Goal: Transaction & Acquisition: Purchase product/service

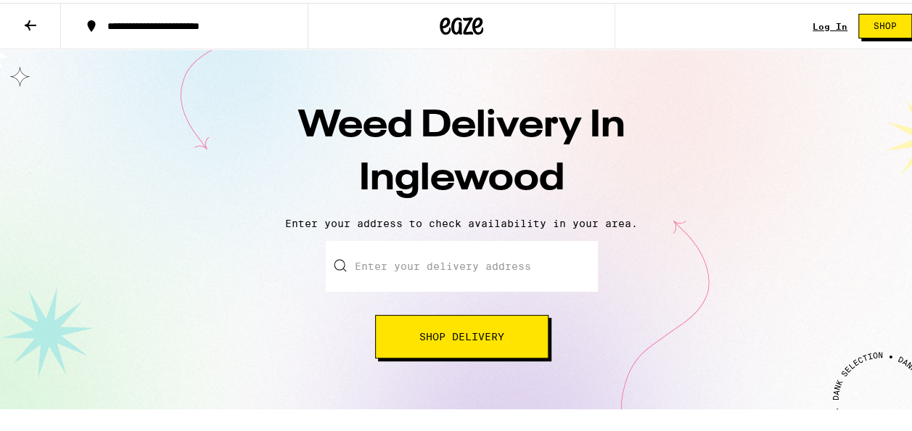
click at [495, 330] on span "Shop Delivery" at bounding box center [461, 334] width 85 height 10
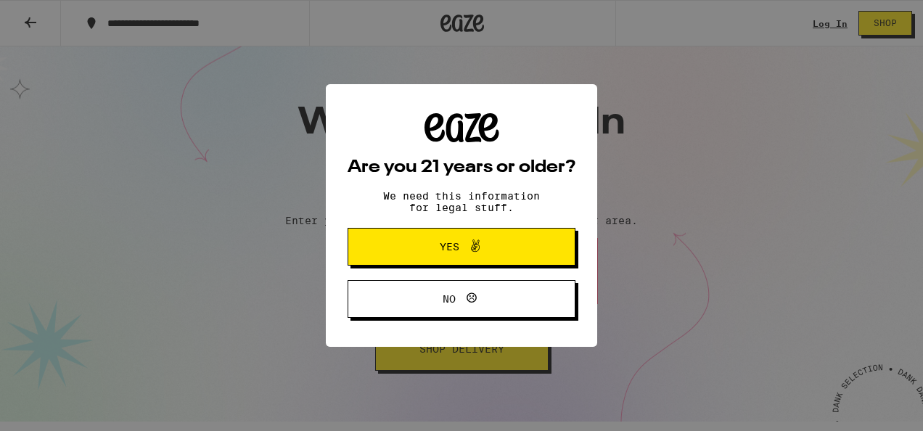
click at [476, 246] on icon at bounding box center [475, 246] width 9 height 12
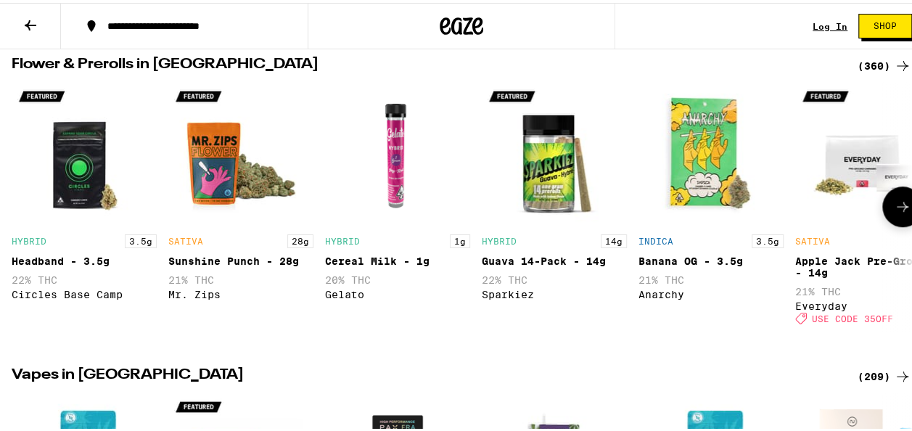
scroll to position [410, 0]
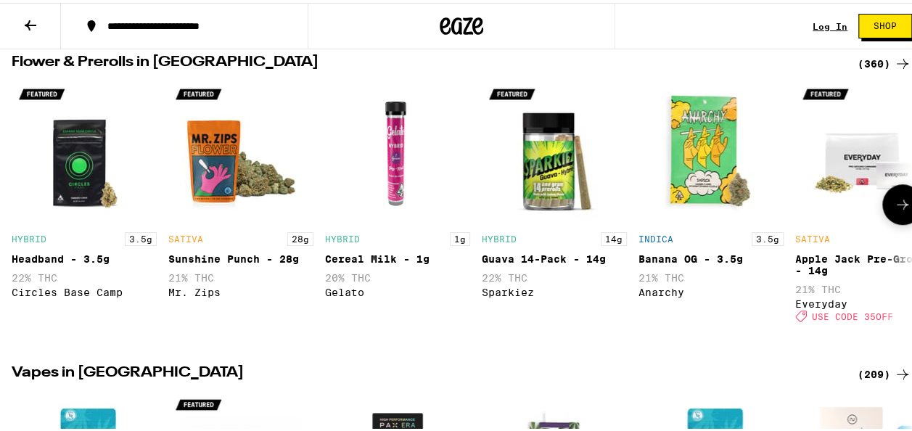
click at [894, 210] on icon at bounding box center [902, 201] width 17 height 17
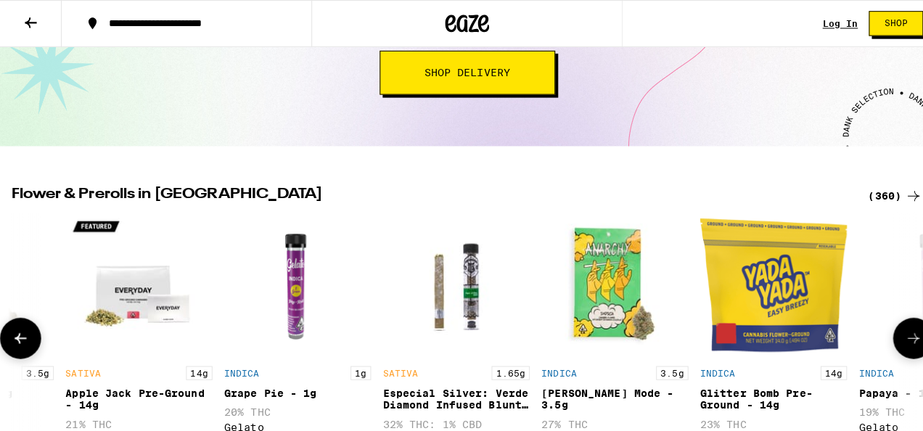
scroll to position [276, 0]
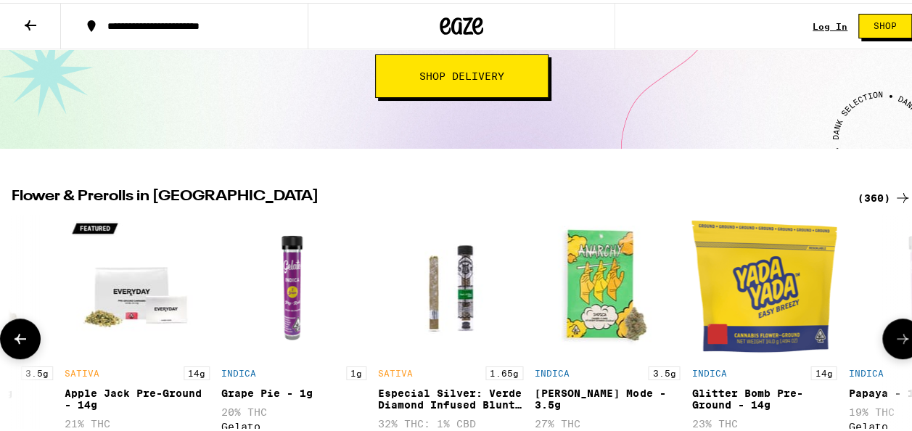
click at [451, 291] on img "Open page for Especial Silver: Verde Diamond Infused Blunt - 1.65g from El Blun…" at bounding box center [450, 283] width 145 height 145
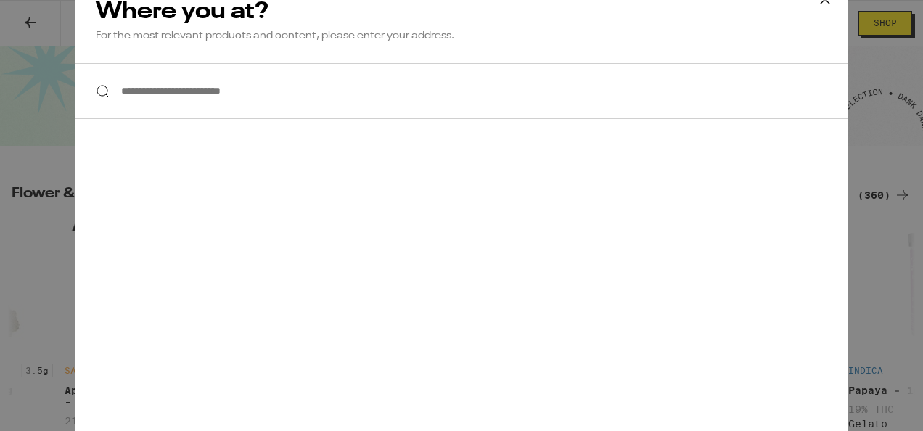
scroll to position [23, 0]
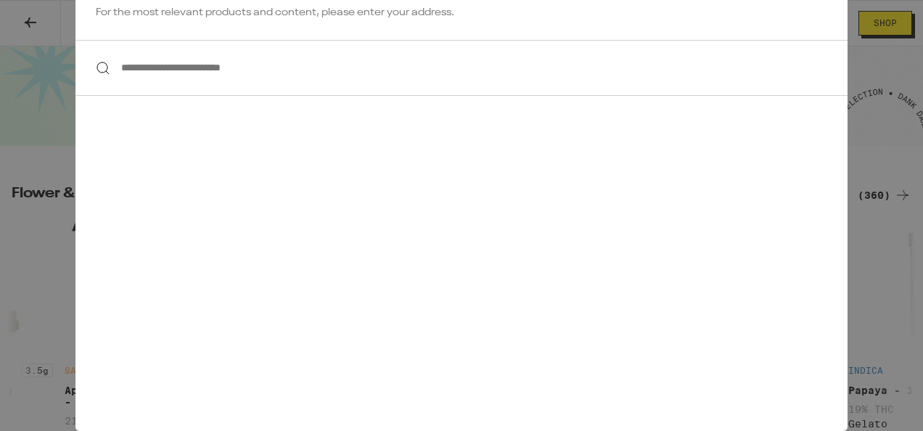
click at [327, 60] on input "**********" at bounding box center [461, 68] width 772 height 56
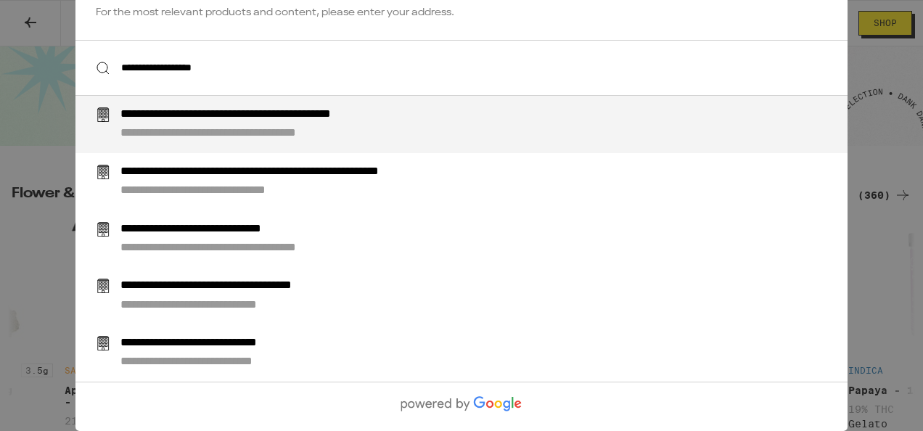
click at [315, 139] on div "**********" at bounding box center [270, 133] width 300 height 15
type input "**********"
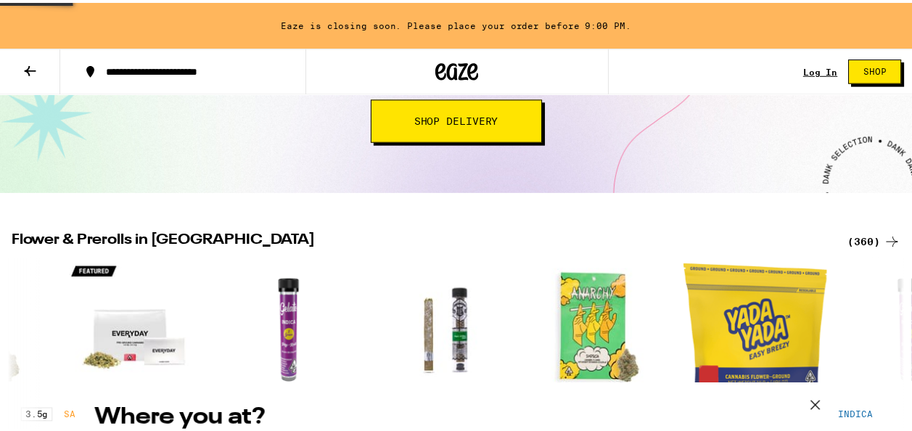
scroll to position [322, 0]
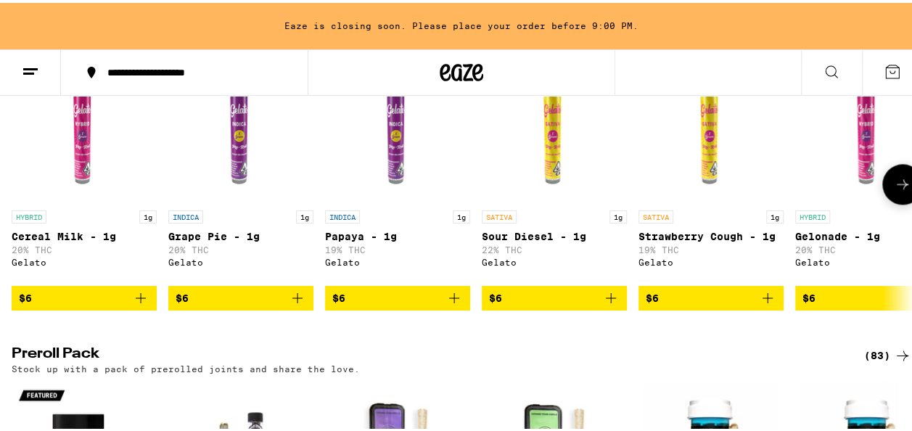
scroll to position [861, 0]
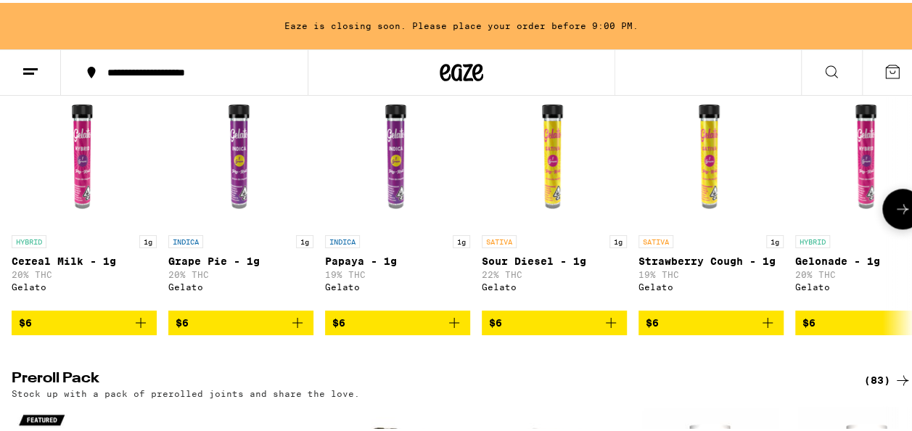
click at [894, 215] on icon at bounding box center [902, 205] width 17 height 17
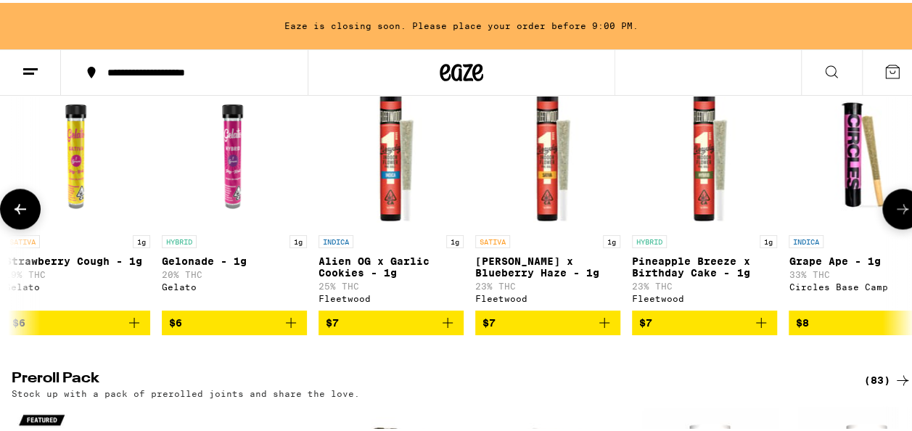
scroll to position [0, 731]
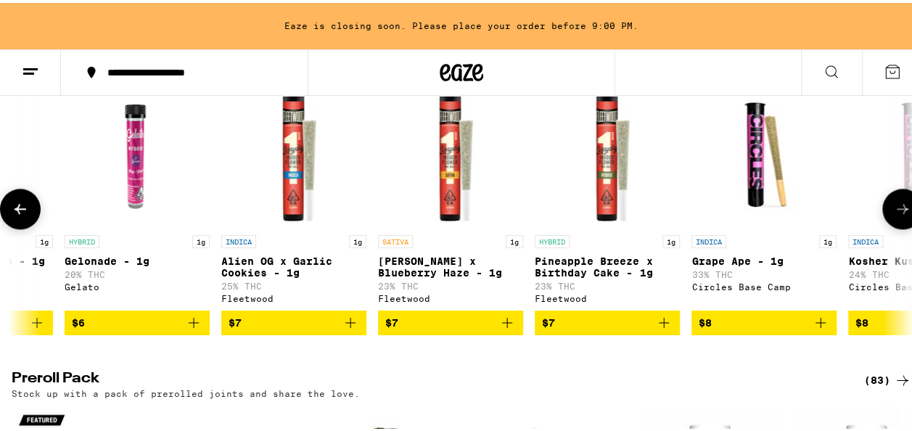
click at [894, 215] on icon at bounding box center [902, 205] width 17 height 17
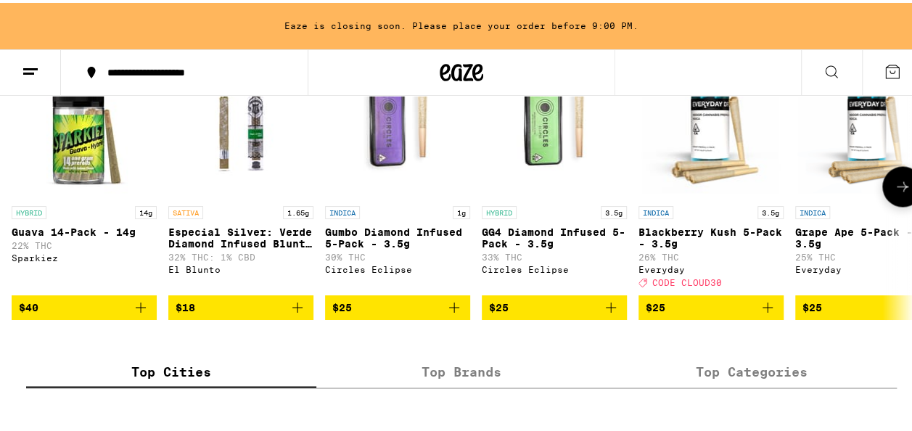
scroll to position [1215, 0]
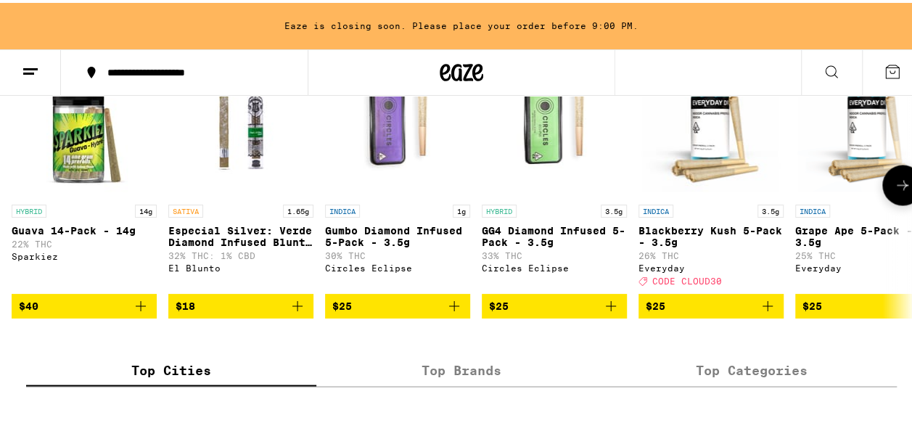
click at [227, 312] on span "$18" at bounding box center [241, 303] width 131 height 17
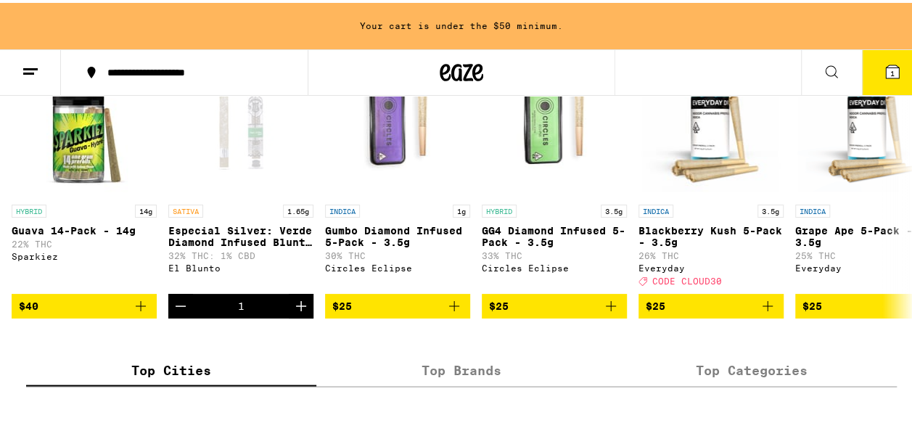
click at [886, 65] on icon at bounding box center [892, 68] width 13 height 13
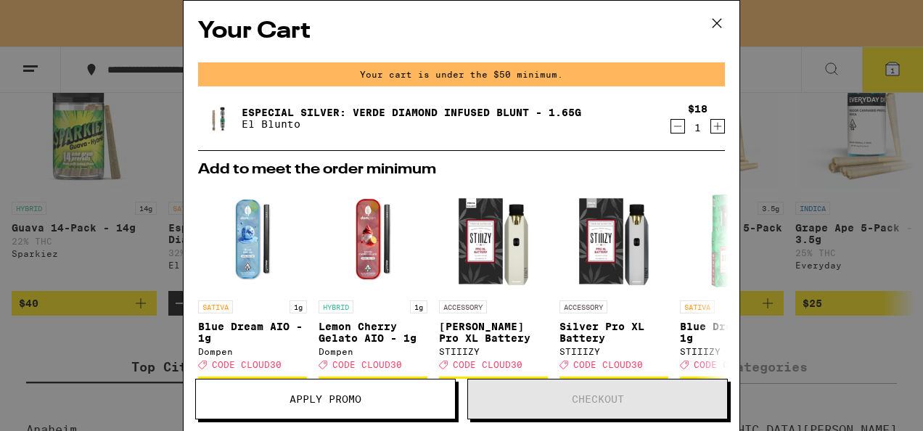
click at [715, 21] on icon at bounding box center [717, 23] width 9 height 9
click at [715, 23] on icon at bounding box center [717, 23] width 22 height 22
